Goal: Check status: Check status

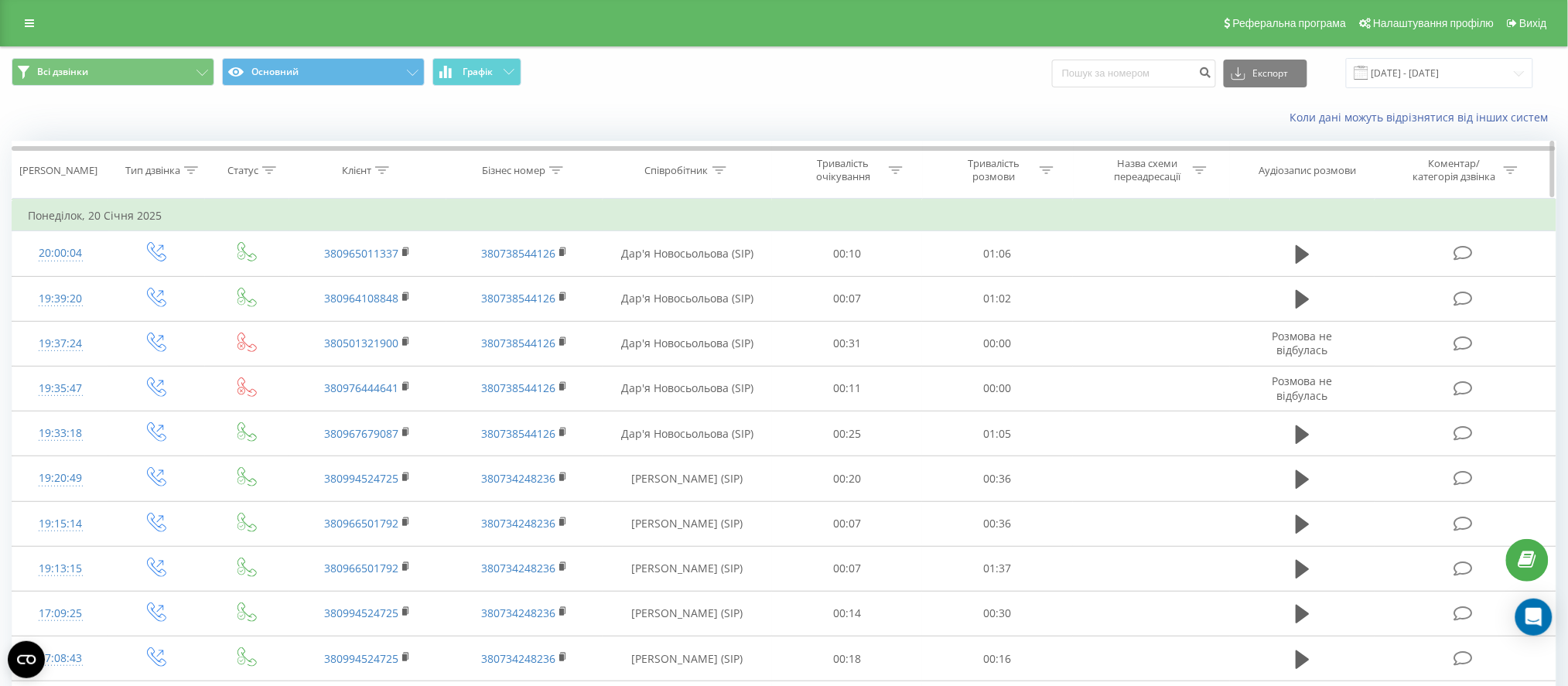
click at [686, 170] on div "Співробітник" at bounding box center [677, 170] width 64 height 13
click at [672, 283] on input "text" at bounding box center [687, 282] width 136 height 27
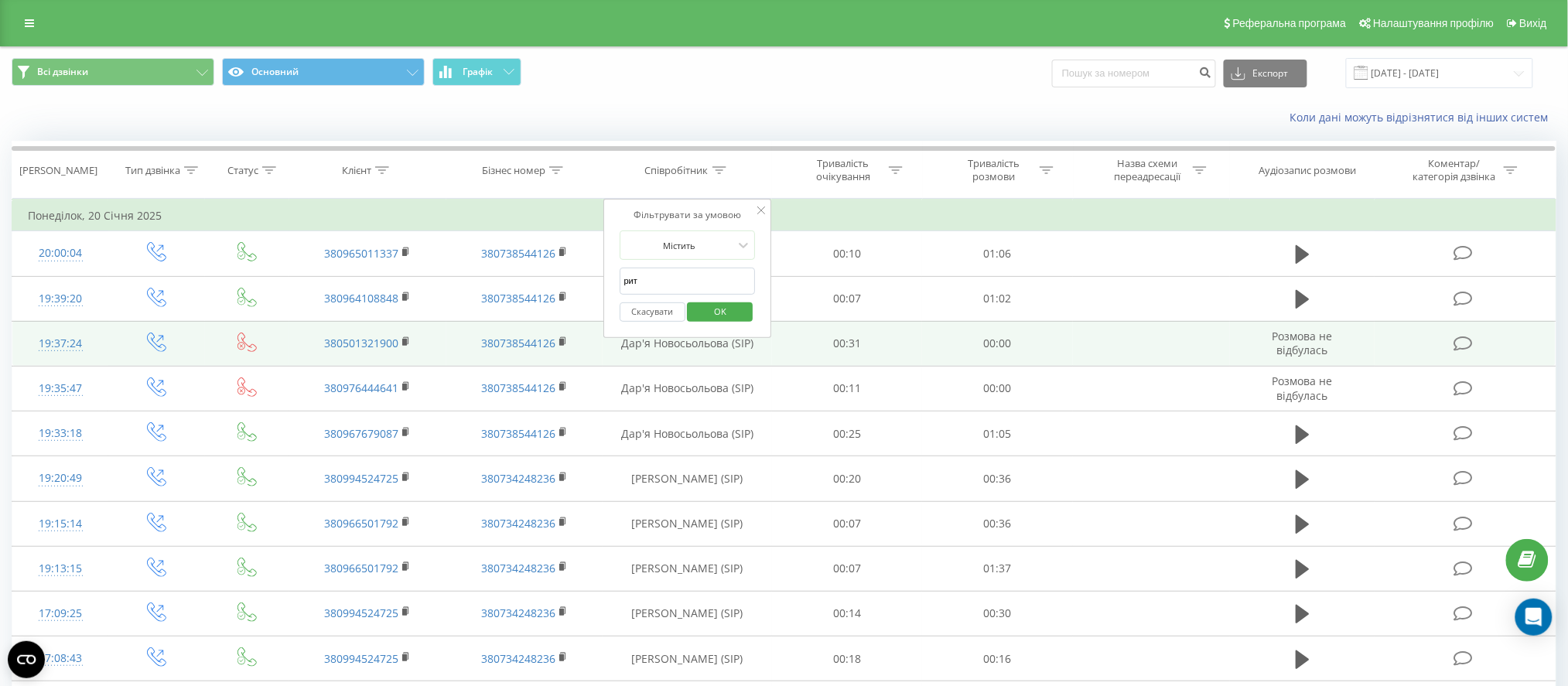
type input "рита"
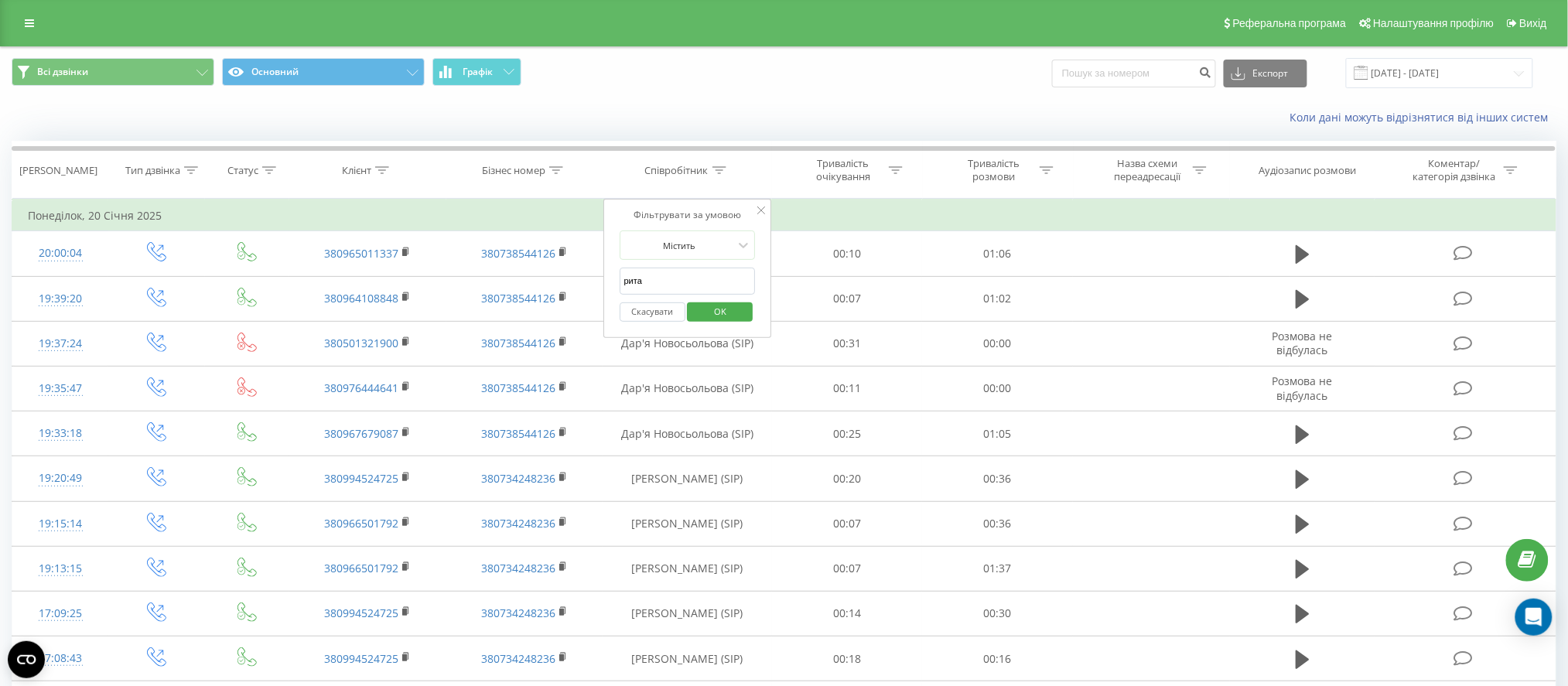
click at [666, 321] on button "Скасувати" at bounding box center [652, 312] width 66 height 20
click at [706, 170] on div "Співробітник" at bounding box center [677, 170] width 64 height 13
click at [678, 283] on input "рита" at bounding box center [687, 282] width 136 height 27
type input "рита"
click at [723, 315] on span "OK" at bounding box center [720, 312] width 43 height 24
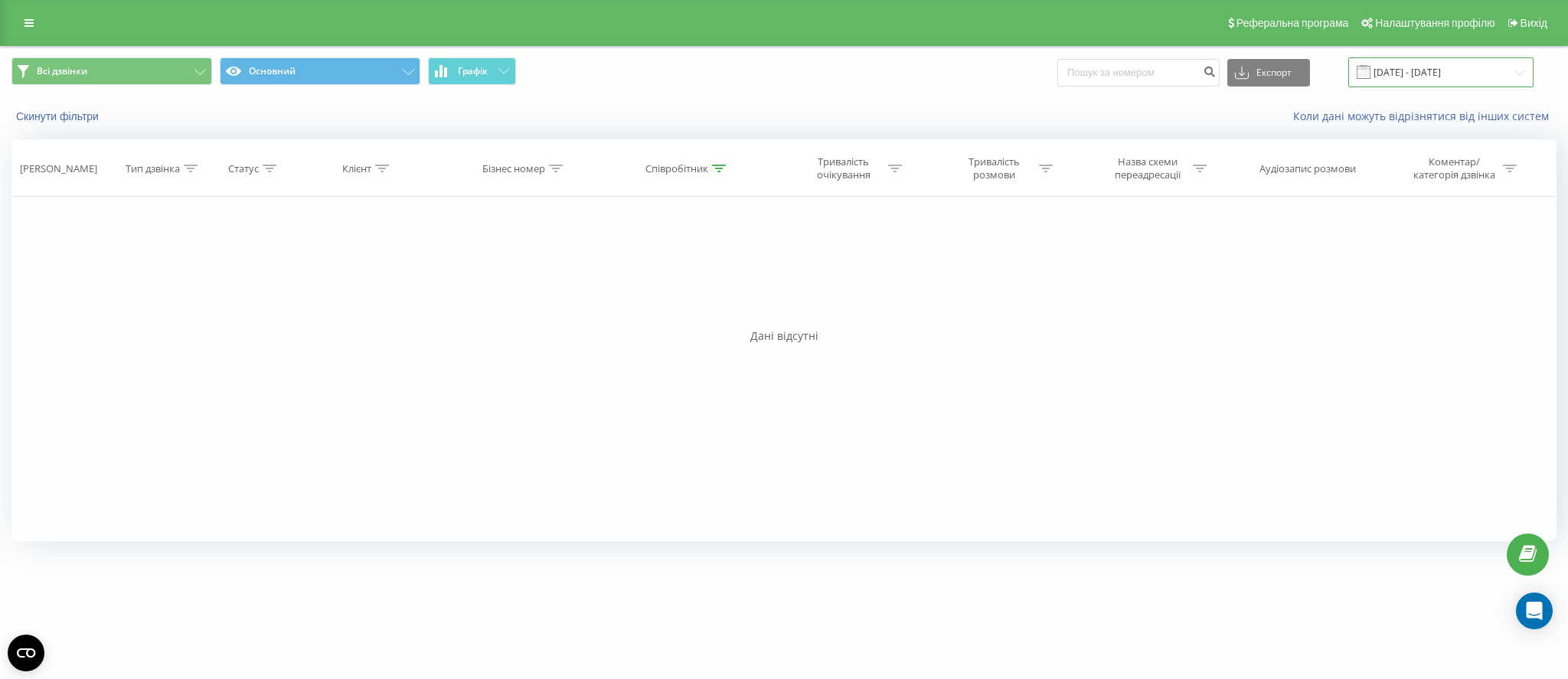
click at [1491, 81] on input "[DATE] - [DATE]" at bounding box center [1441, 72] width 185 height 30
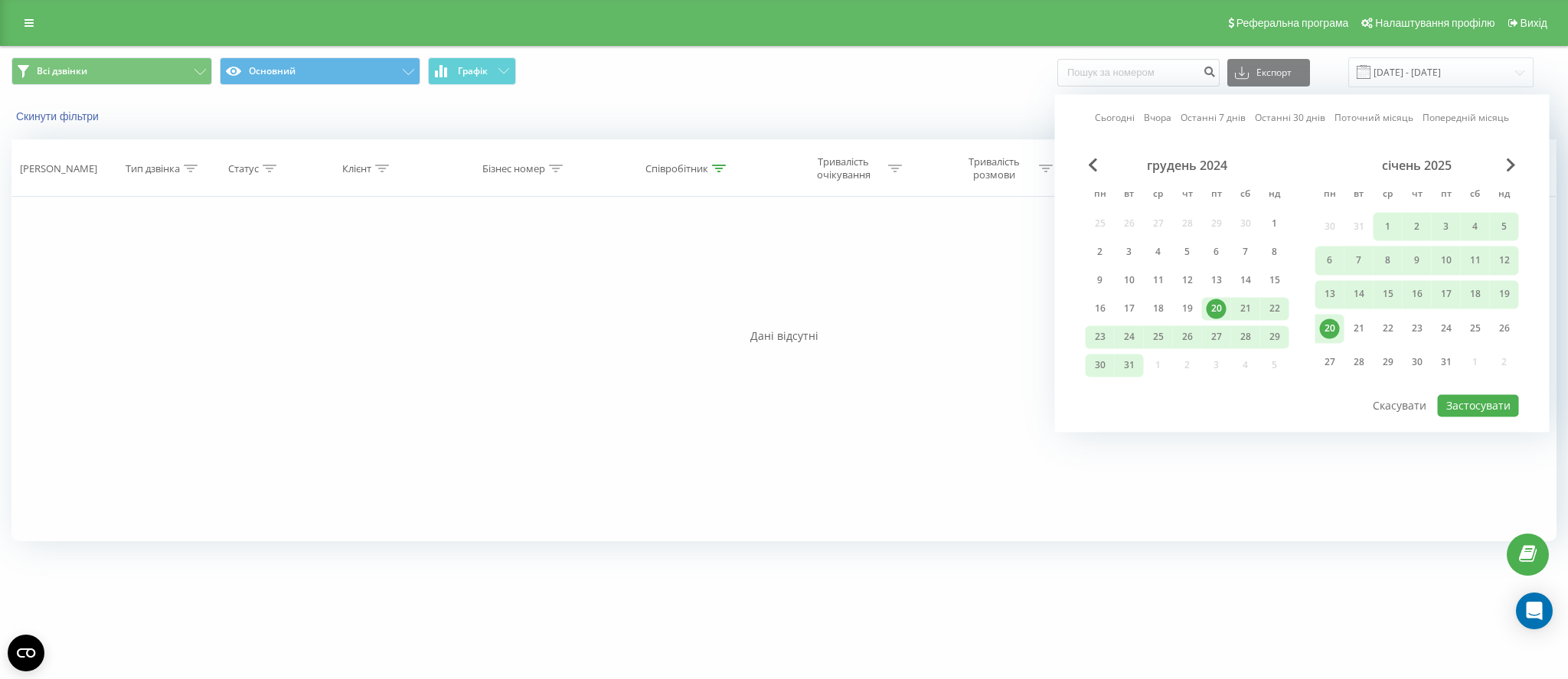
click at [1475, 121] on link "Попередній місяць" at bounding box center [1466, 118] width 87 height 14
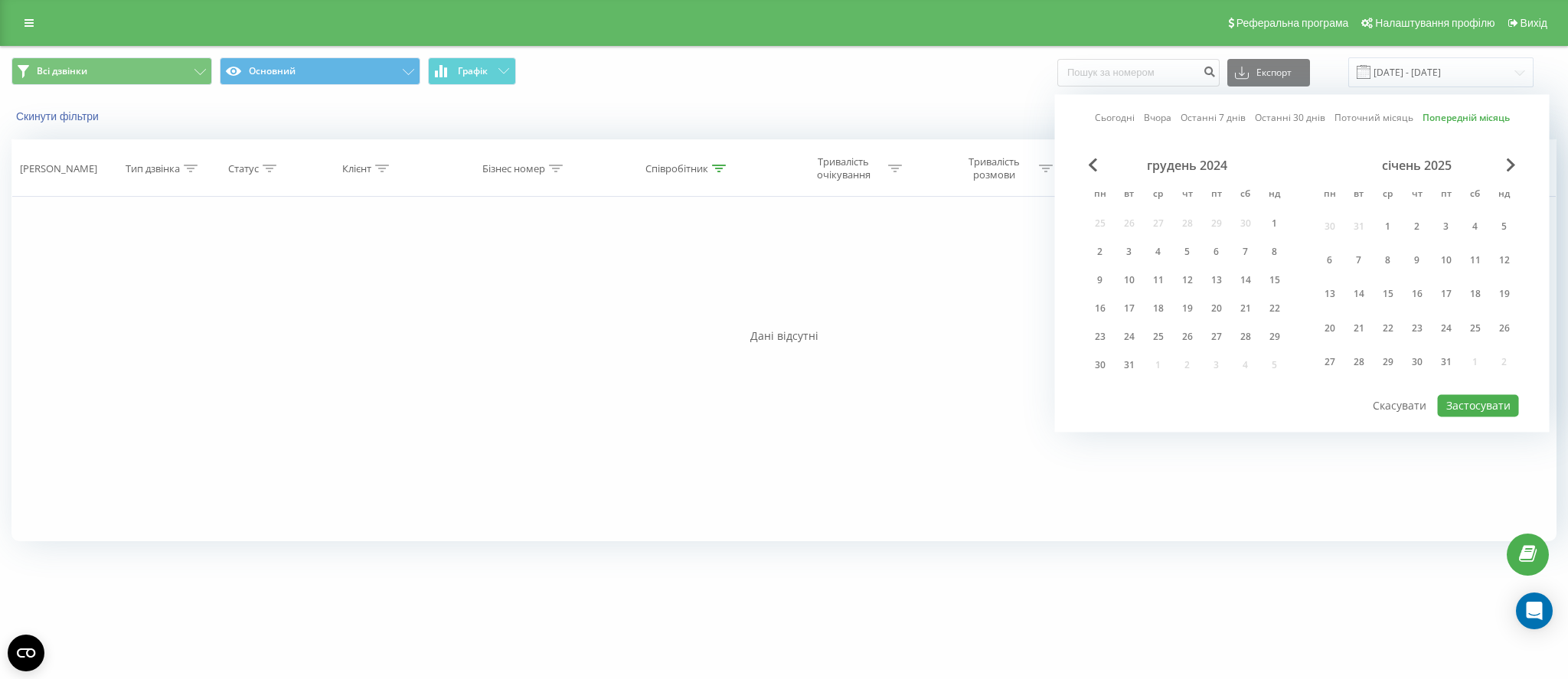
click at [1394, 124] on link "Поточний місяць" at bounding box center [1374, 118] width 79 height 14
click at [1510, 160] on span "Next Month" at bounding box center [1511, 165] width 9 height 14
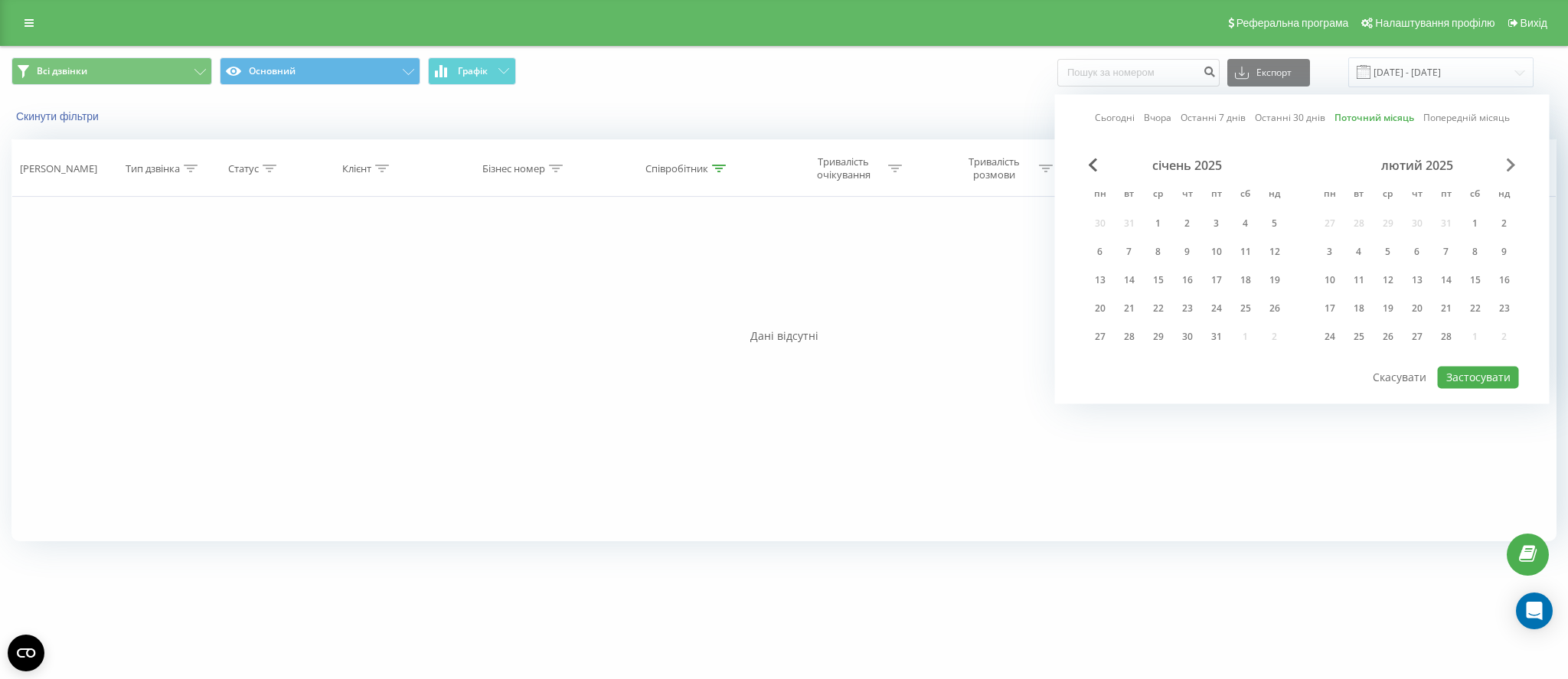
click at [1510, 160] on span "Next Month" at bounding box center [1511, 165] width 9 height 14
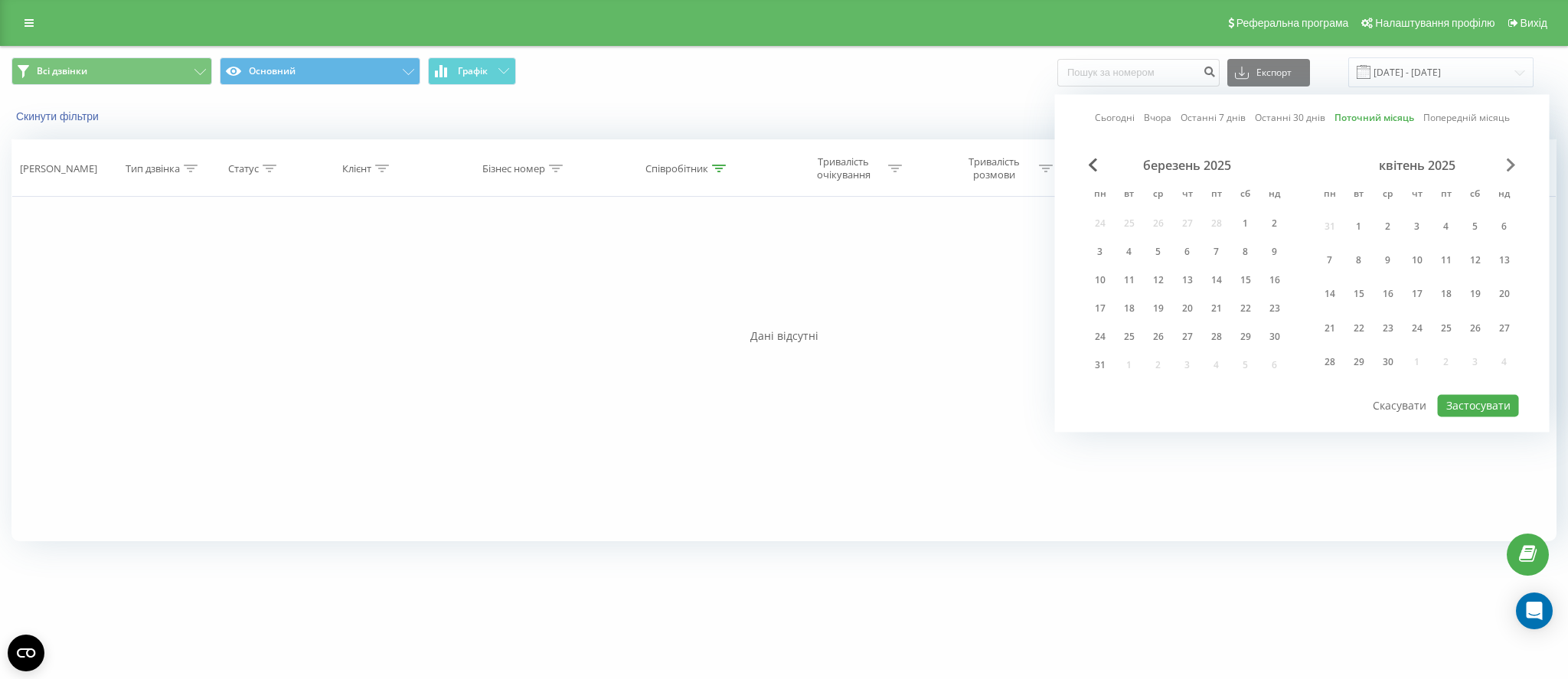
click at [1510, 160] on span "Next Month" at bounding box center [1511, 165] width 9 height 14
click at [1507, 160] on span "Next Month" at bounding box center [1511, 165] width 9 height 14
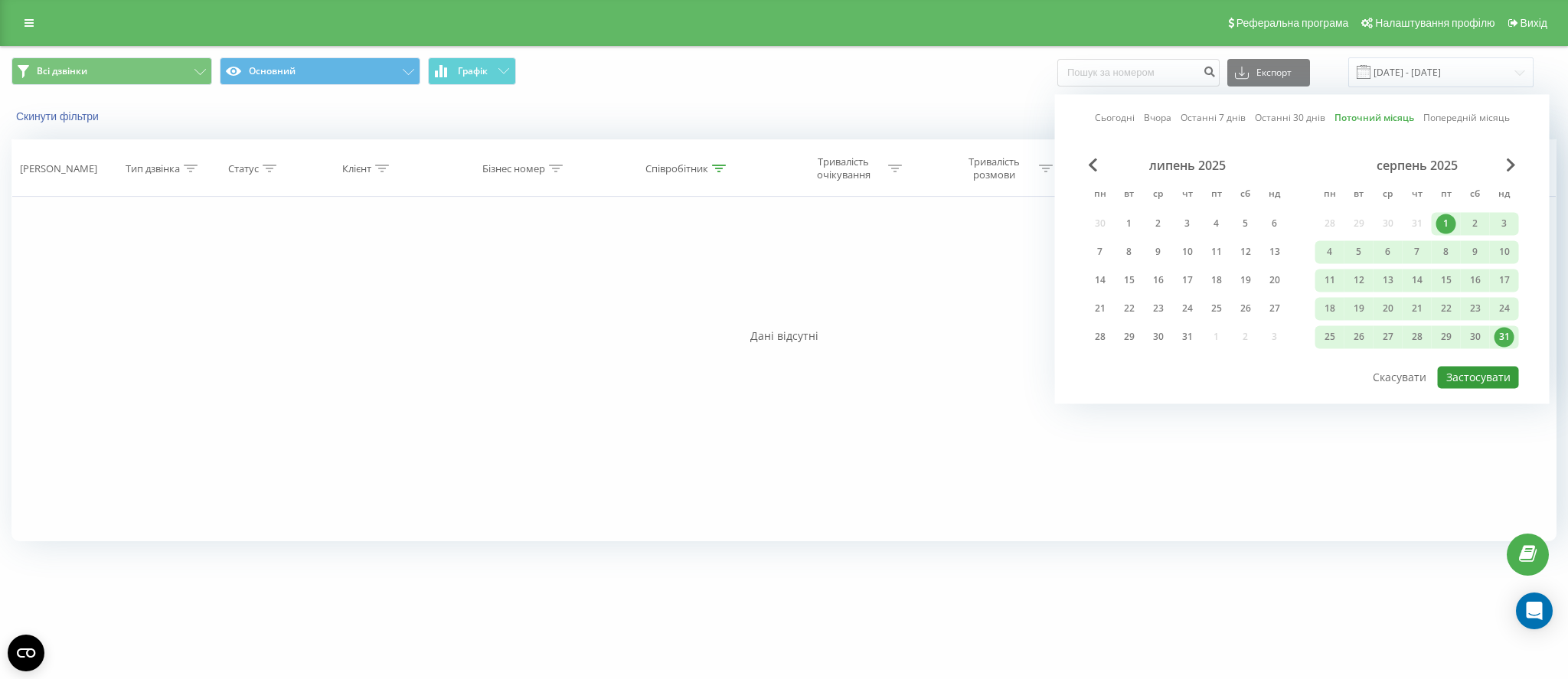
click at [1480, 373] on button "Застосувати" at bounding box center [1478, 376] width 81 height 22
type input "[DATE] - [DATE]"
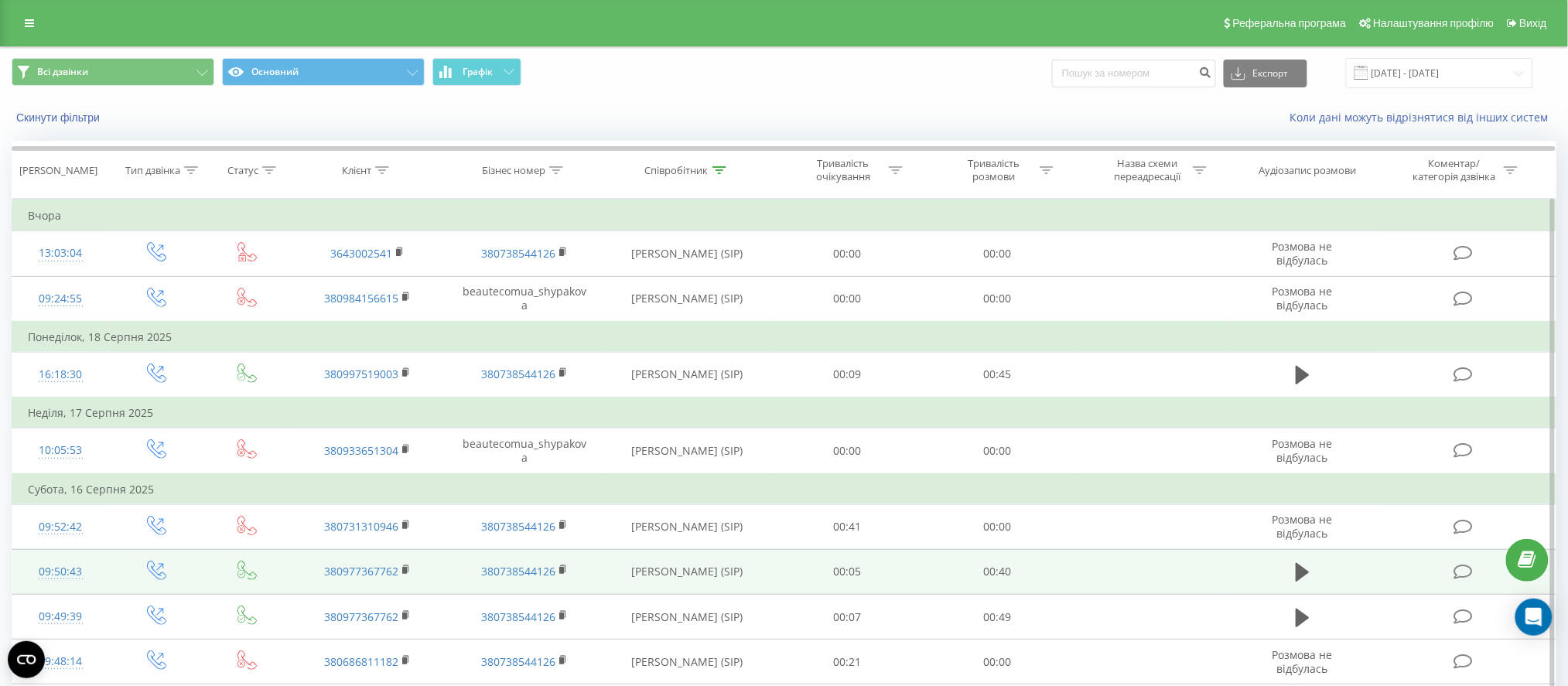
scroll to position [264, 0]
